Goal: Transaction & Acquisition: Purchase product/service

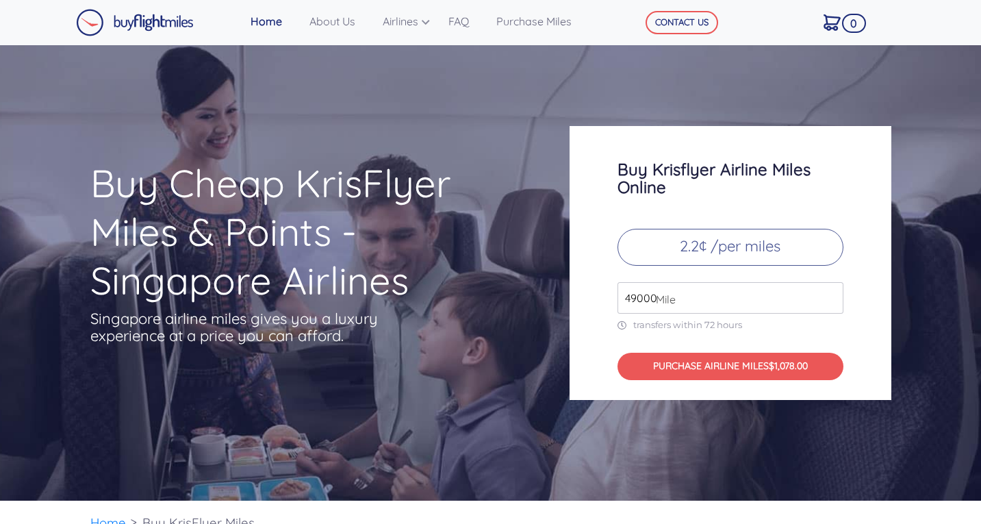
click at [776, 248] on p "2.2¢ /per miles" at bounding box center [730, 247] width 226 height 37
click at [750, 296] on input "49000" at bounding box center [730, 297] width 226 height 31
drag, startPoint x: 658, startPoint y: 300, endPoint x: 601, endPoint y: 298, distance: 57.5
click at [601, 298] on div "Buy Krisflyer Airline Miles Online 2.2¢ /per miles 49000 Mile transfers within …" at bounding box center [730, 263] width 322 height 274
click at [743, 289] on input "49000" at bounding box center [730, 297] width 226 height 31
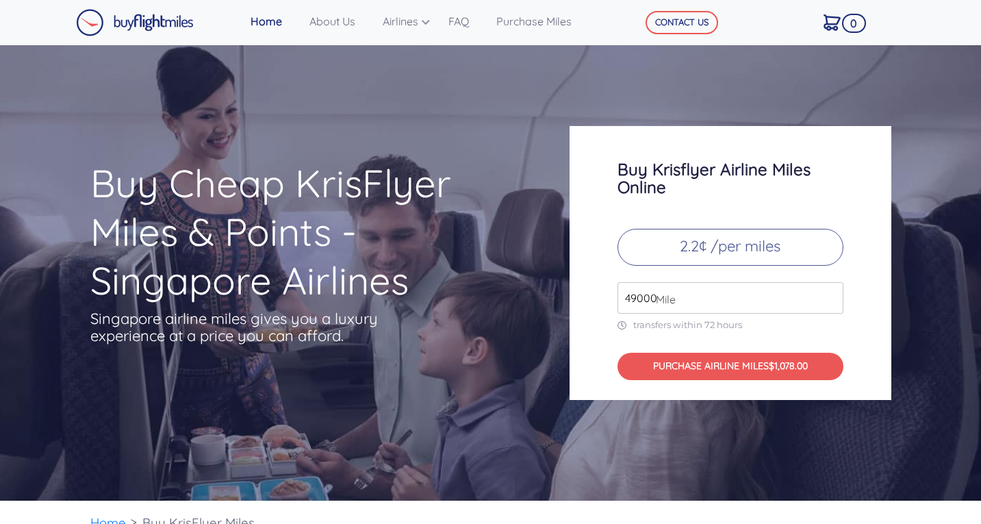
type input "490005"
drag, startPoint x: 748, startPoint y: 296, endPoint x: 522, endPoint y: 289, distance: 225.9
click at [522, 289] on div "Buy Cheap KrisFlyer Miles & Points - Singapore Airlines Singapore airline miles…" at bounding box center [490, 263] width 821 height 274
type input "5000"
click at [899, 333] on div "Buy Krisflyer Airline Miles Online 2.2¢ /per miles 5000 Mile transfers within 7…" at bounding box center [730, 263] width 342 height 274
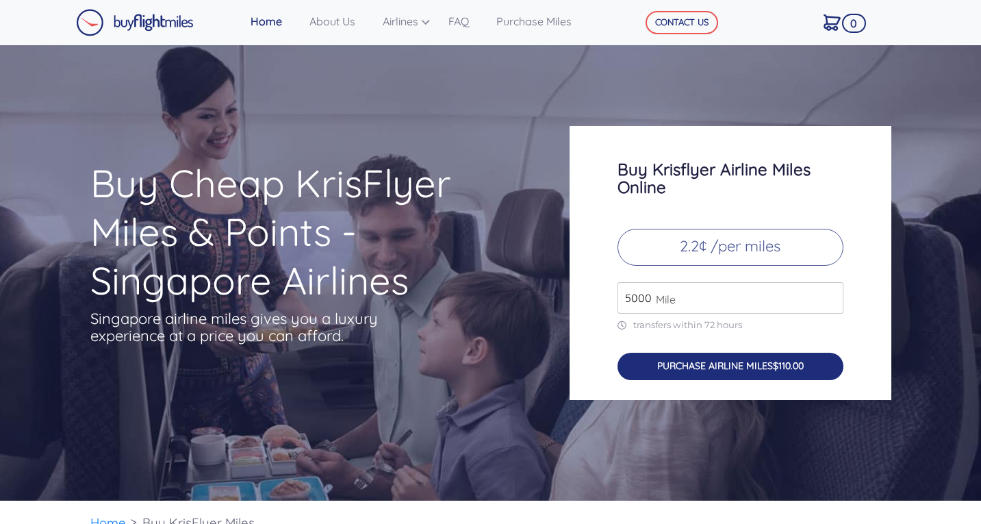
click at [772, 355] on button "PURCHASE AIRLINE MILES $110.00" at bounding box center [730, 366] width 226 height 28
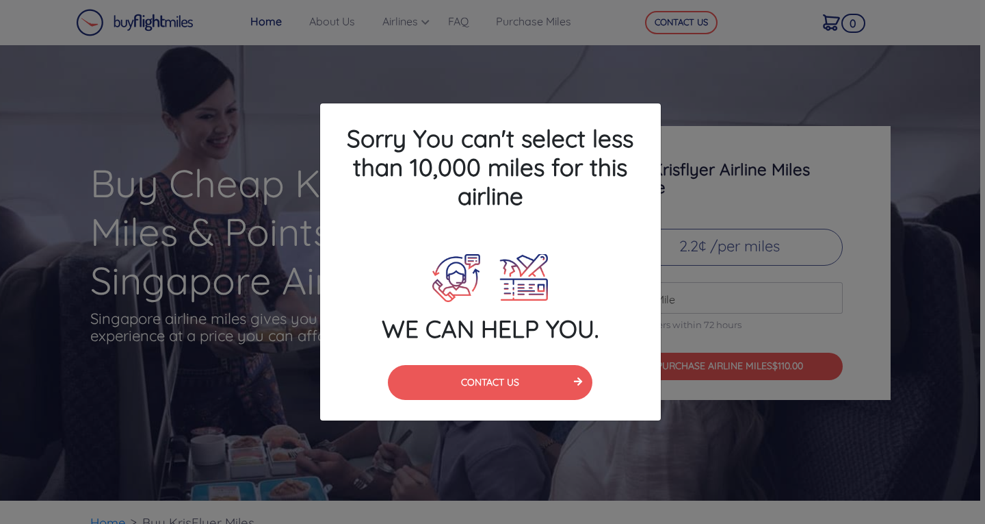
click at [657, 105] on h4 "Sorry You can't select less than 10,000 miles for this airline" at bounding box center [490, 166] width 341 height 127
click at [564, 39] on div "Sorry You can't select less than 10,000 miles for this airline WE CAN HELP YOU.…" at bounding box center [492, 262] width 985 height 524
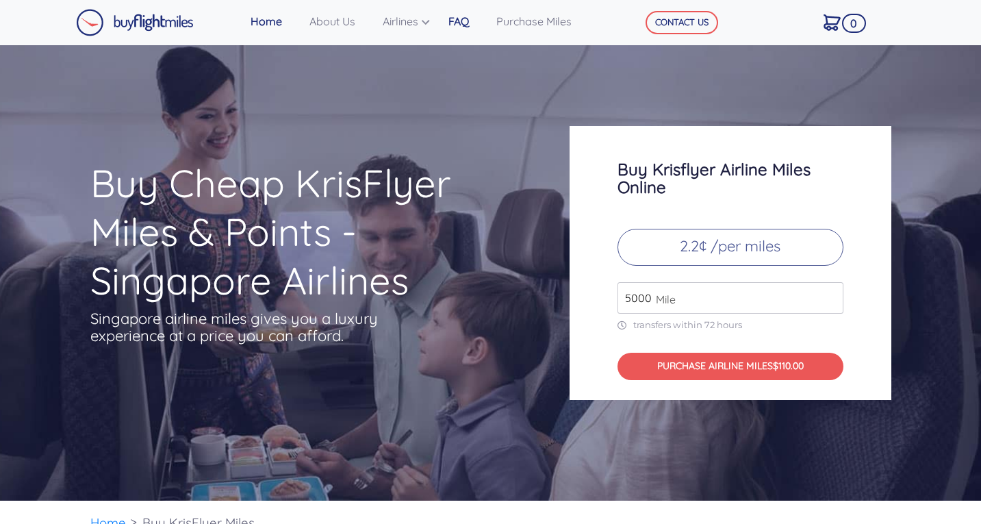
click at [458, 19] on link "FAQ" at bounding box center [467, 21] width 48 height 27
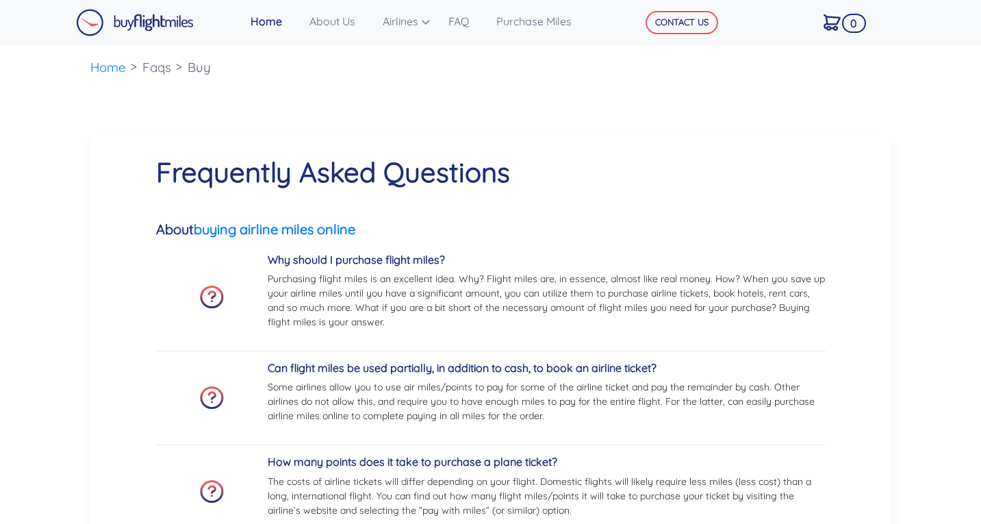
drag, startPoint x: 296, startPoint y: 257, endPoint x: 607, endPoint y: 184, distance: 319.9
click at [607, 184] on h1 "Frequently Asked Questions" at bounding box center [490, 171] width 669 height 33
click at [244, 237] on link "buying airline miles online" at bounding box center [274, 228] width 161 height 17
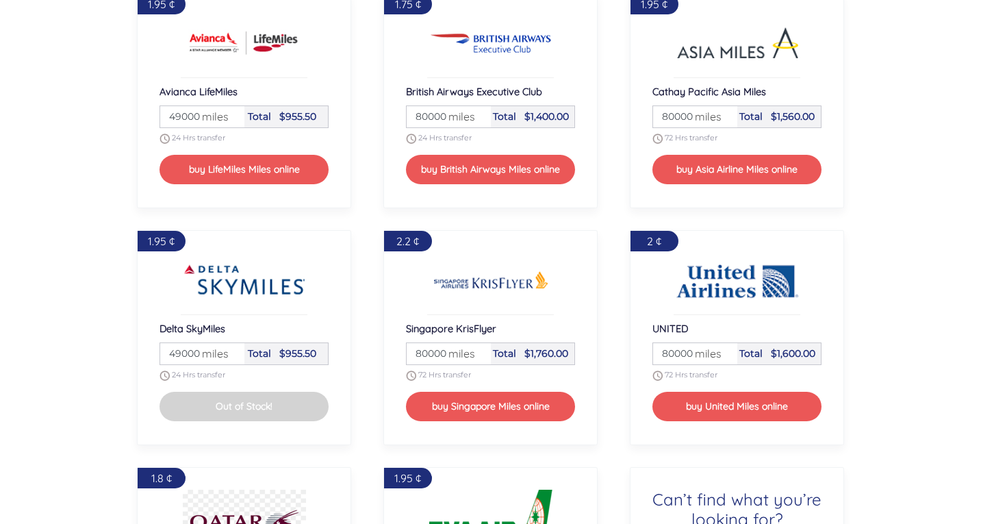
scroll to position [1026, 0]
